Goal: Use online tool/utility: Utilize a website feature to perform a specific function

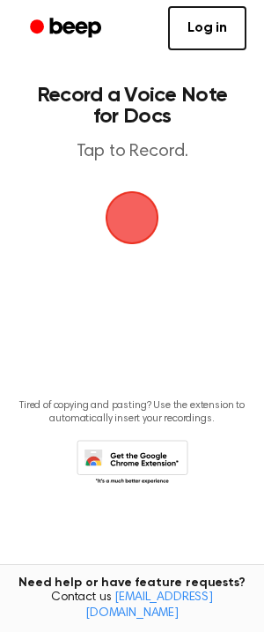
click at [134, 251] on span "button" at bounding box center [132, 217] width 99 height 99
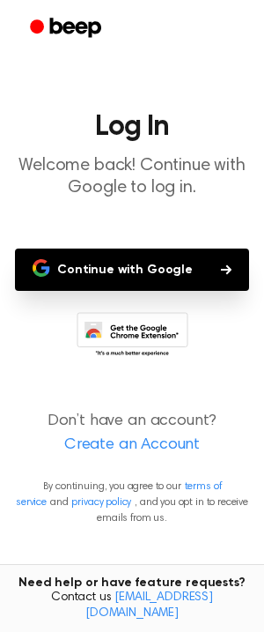
click at [182, 267] on button "Continue with Google" at bounding box center [132, 270] width 234 height 42
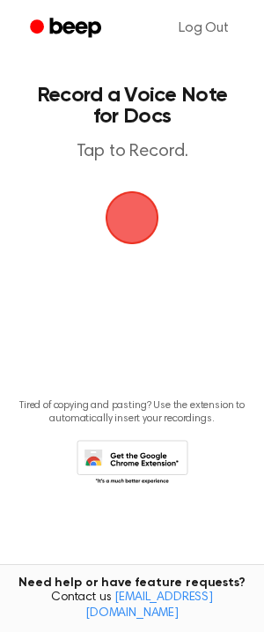
click at [149, 211] on span "button" at bounding box center [132, 217] width 99 height 99
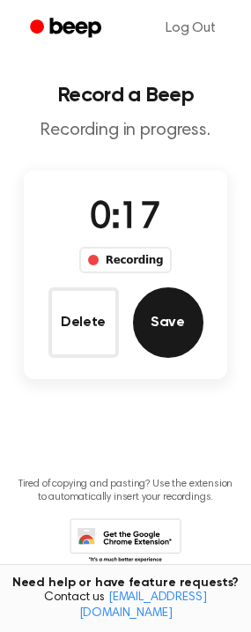
click at [174, 353] on button "Save" at bounding box center [168, 322] width 71 height 71
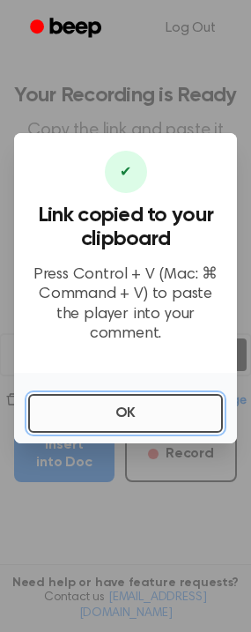
click at [153, 405] on button "OK" at bounding box center [125, 413] width 195 height 39
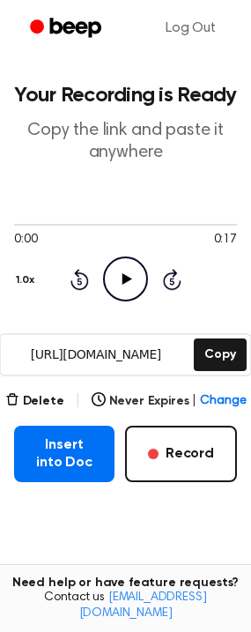
click at [118, 282] on icon "Play Audio" at bounding box center [125, 279] width 45 height 45
drag, startPoint x: 133, startPoint y: 221, endPoint x: 145, endPoint y: 221, distance: 12.3
click at [145, 221] on div at bounding box center [125, 224] width 223 height 14
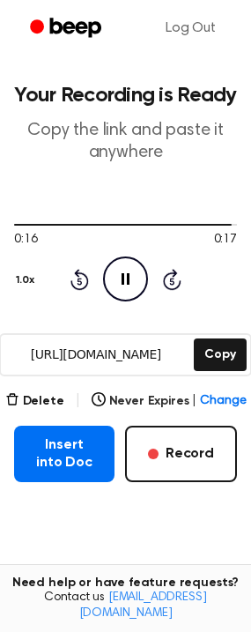
click at [134, 289] on icon "Pause Audio" at bounding box center [125, 279] width 45 height 45
